Goal: Information Seeking & Learning: Learn about a topic

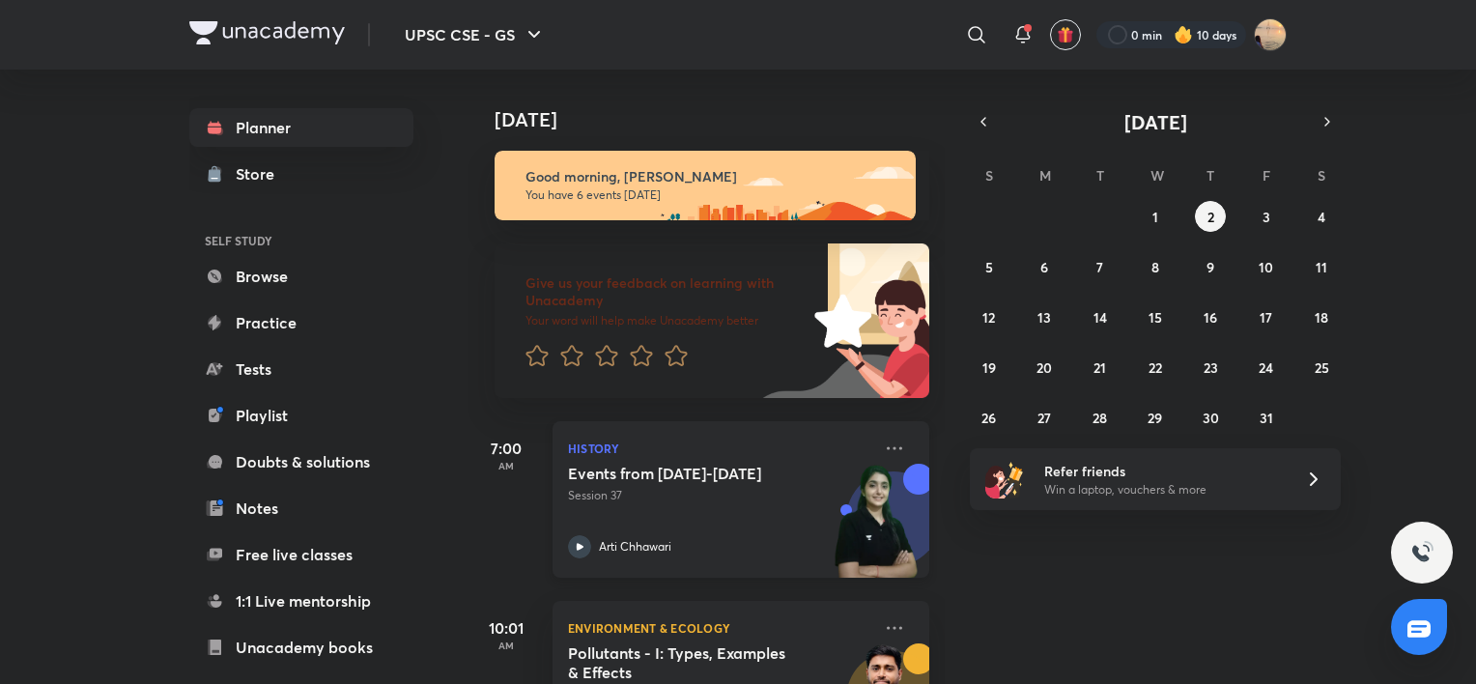
click at [861, 447] on div "History Events from [DATE]-[DATE] Session 37 [PERSON_NAME][GEOGRAPHIC_DATA]" at bounding box center [740, 499] width 377 height 156
click at [861, 601] on div "[DATE] Good morning, Snatashree You have 6 events [DATE] Give us your feedback …" at bounding box center [969, 377] width 1004 height 614
click at [861, 446] on icon at bounding box center [894, 448] width 23 height 23
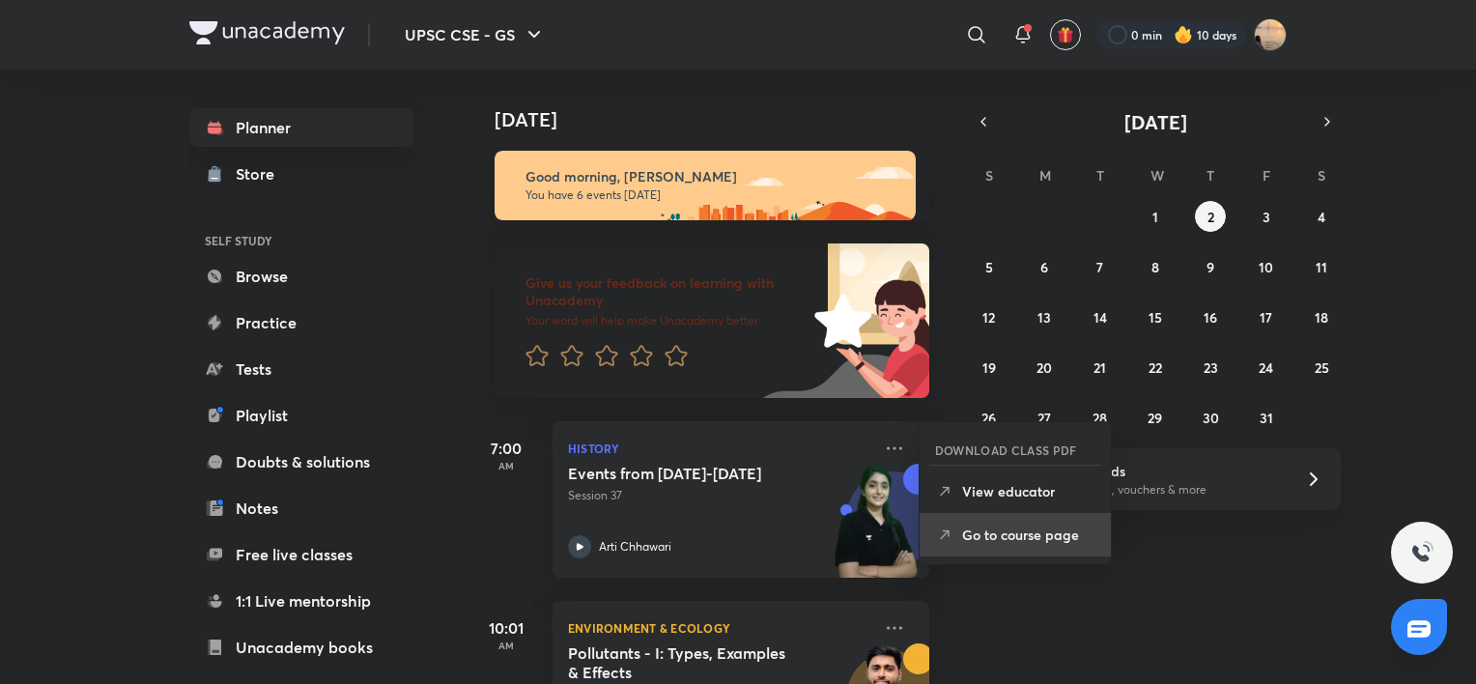
click at [861, 529] on p "Go to course page" at bounding box center [1028, 534] width 133 height 20
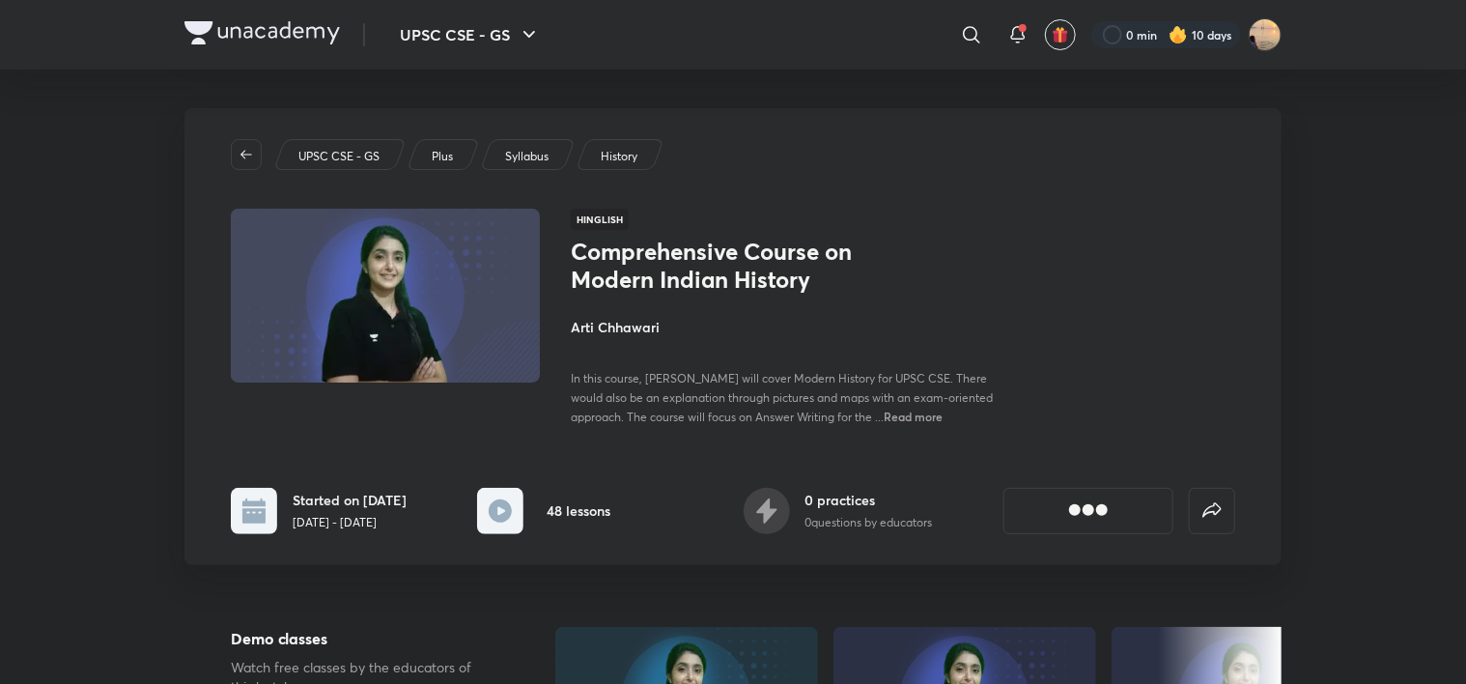
click at [861, 193] on div "UPSC CSE - GS Plus Syllabus History Hinglish Comprehensive Course on Modern Ind…" at bounding box center [732, 336] width 1097 height 457
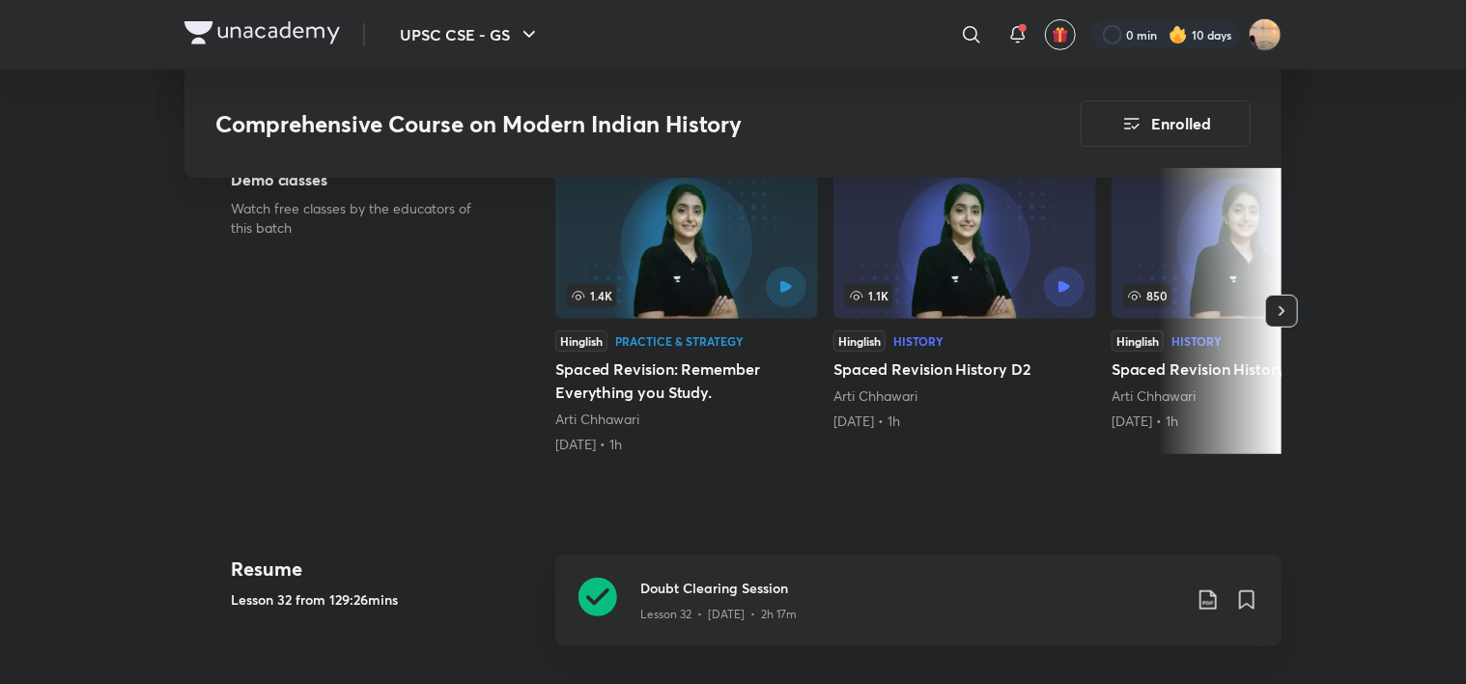
scroll to position [440, 0]
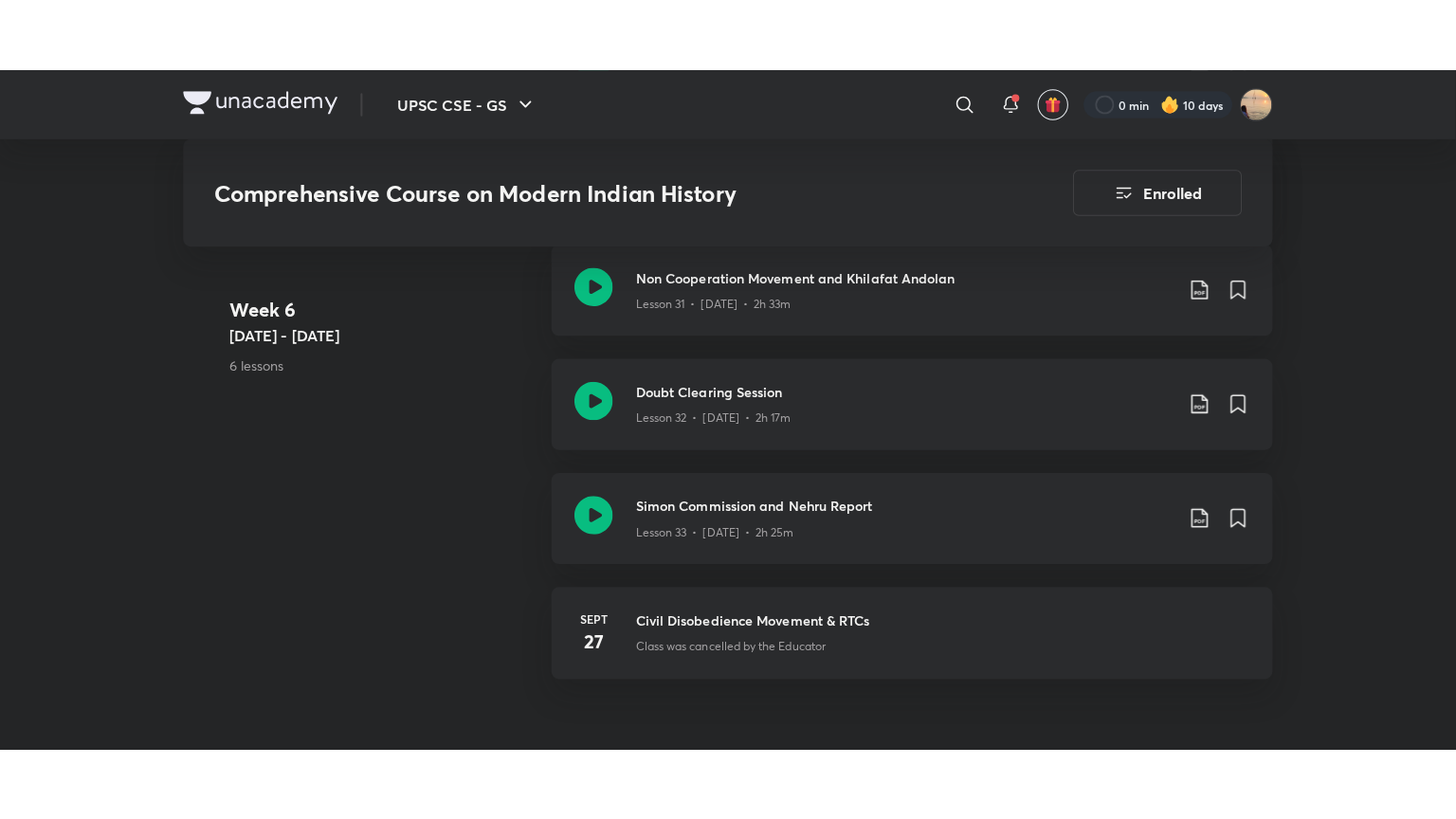
scroll to position [4916, 0]
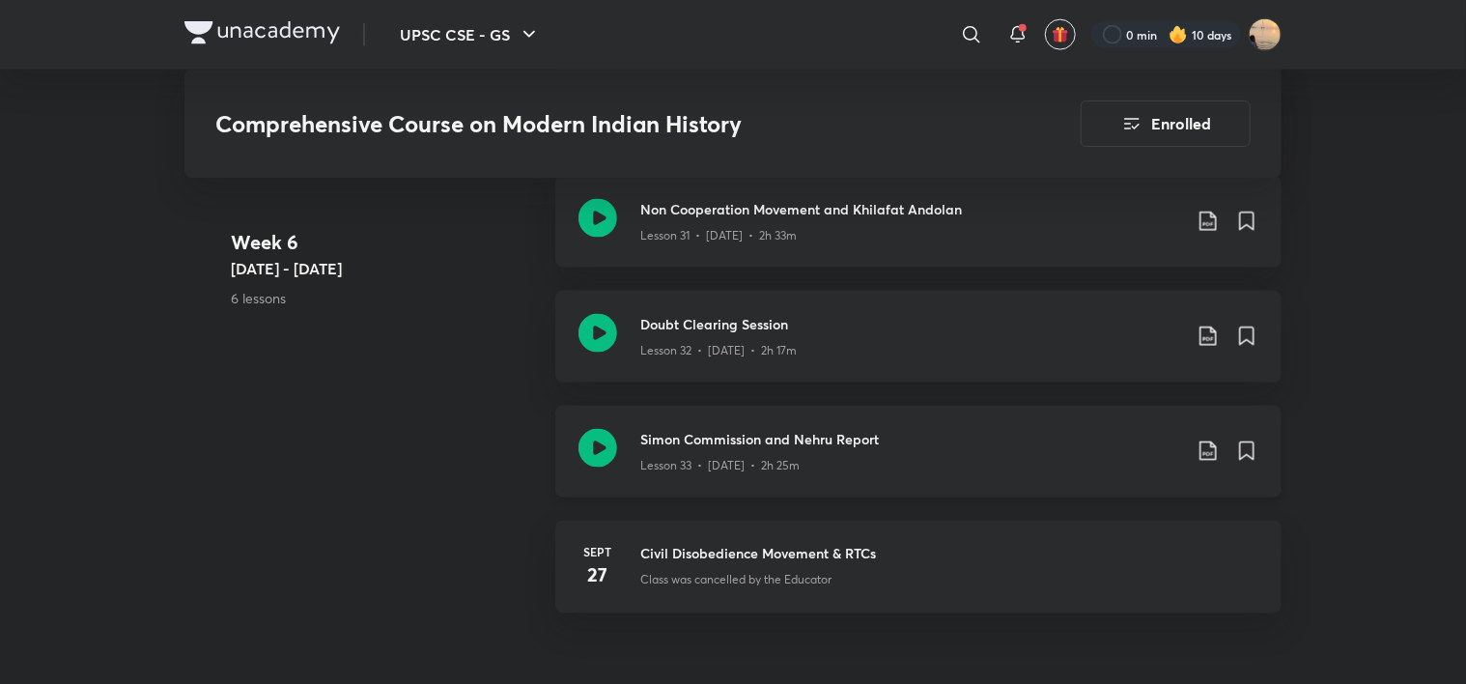
click at [734, 437] on h3 "Simon Commission and Nehru Report" at bounding box center [910, 439] width 541 height 20
